Goal: Use online tool/utility: Utilize a website feature to perform a specific function

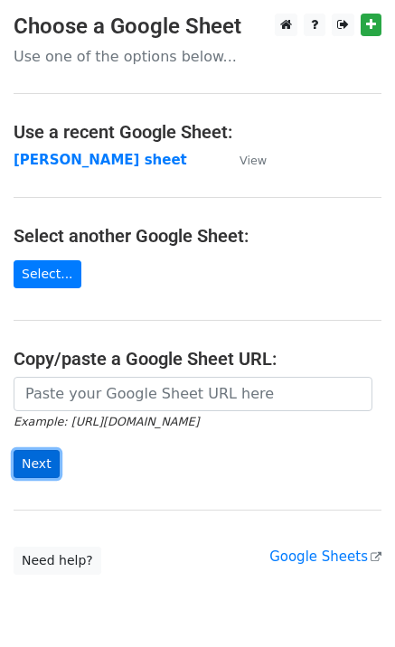
click at [28, 459] on input "Next" at bounding box center [37, 464] width 46 height 28
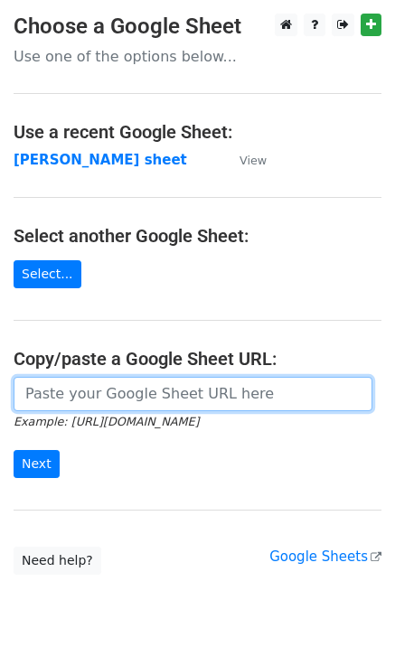
click at [63, 393] on input "url" at bounding box center [193, 394] width 359 height 34
paste input "[URL][DOMAIN_NAME]"
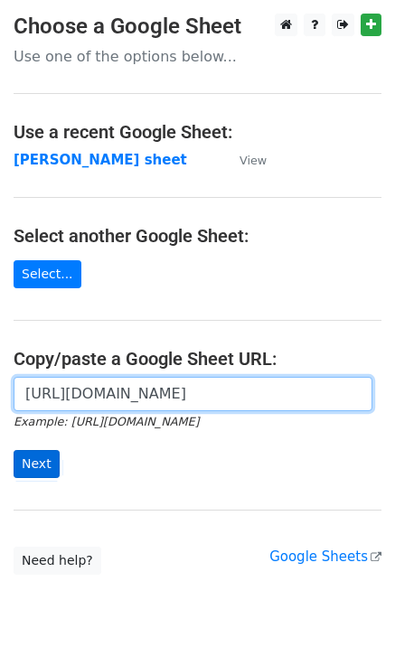
scroll to position [0, 423]
type input "[URL][DOMAIN_NAME]"
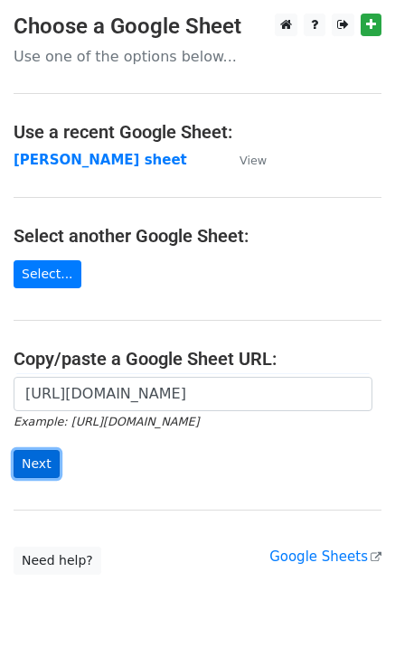
scroll to position [0, 0]
click at [51, 459] on input "Next" at bounding box center [37, 464] width 46 height 28
